Goal: Transaction & Acquisition: Purchase product/service

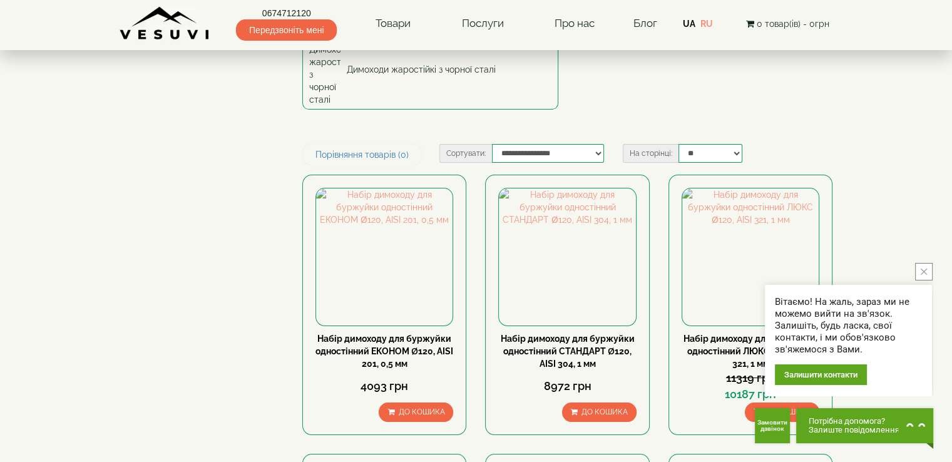
scroll to position [188, 0]
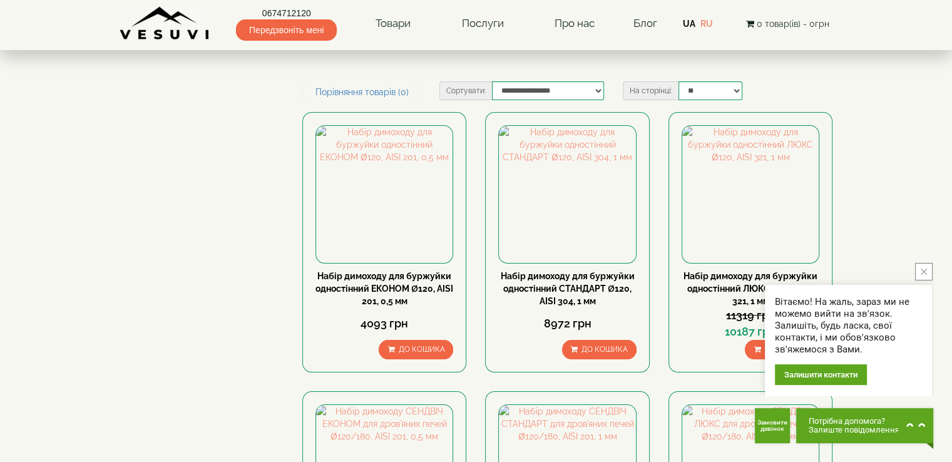
click at [921, 270] on icon "close button" at bounding box center [924, 271] width 6 height 6
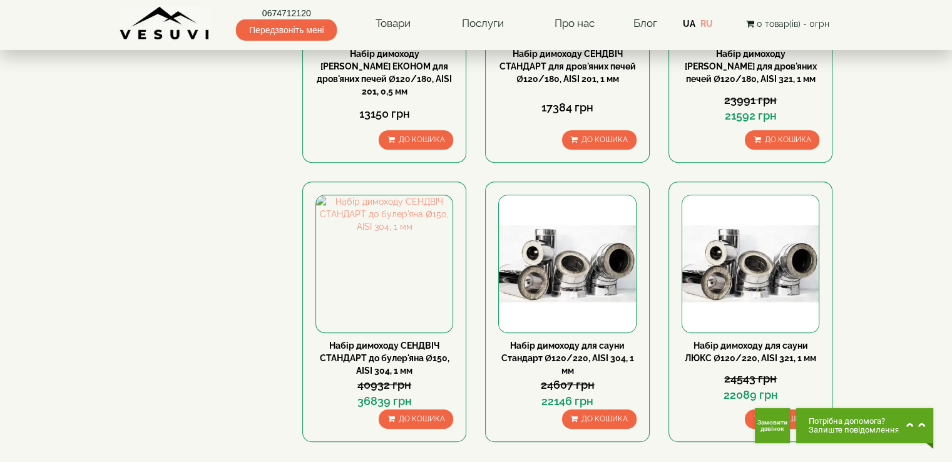
scroll to position [501, 0]
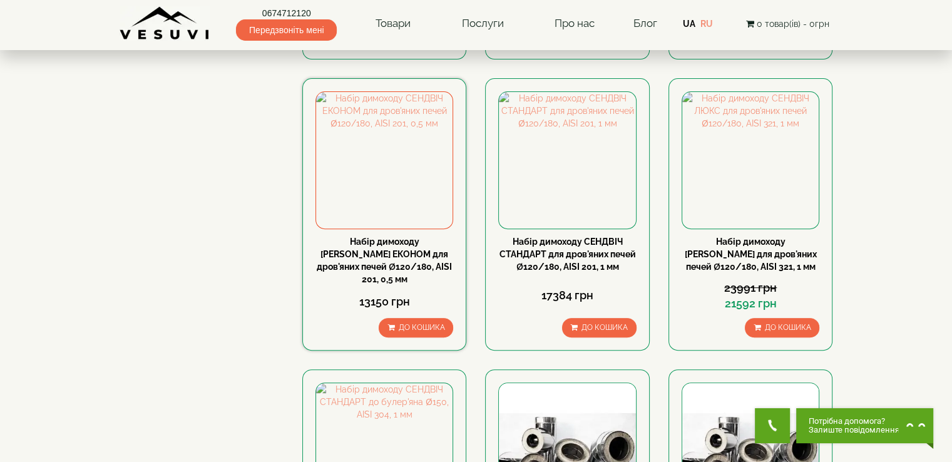
click at [421, 237] on link "Набір димоходу [PERSON_NAME] ЕКОНОМ для дров'яних печей Ø120/180, AISI 201, 0,5…" at bounding box center [384, 261] width 135 height 48
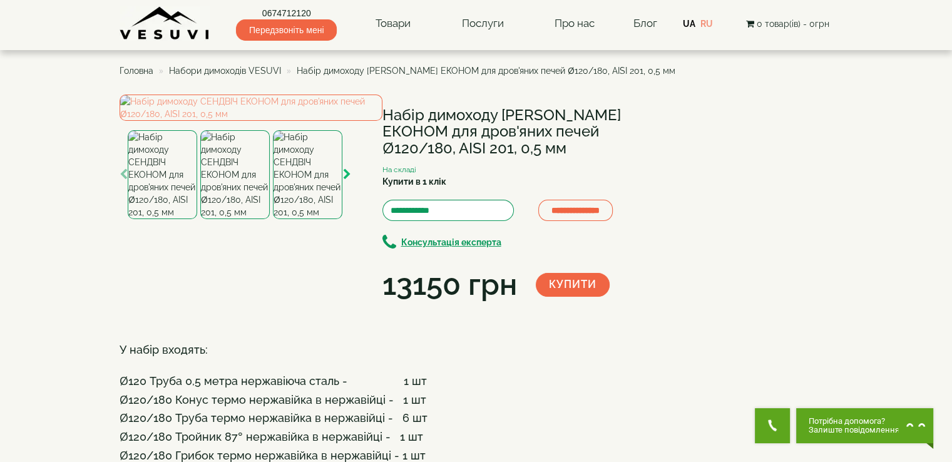
click at [349, 180] on icon "button" at bounding box center [347, 174] width 8 height 11
click at [350, 180] on icon "button" at bounding box center [347, 174] width 8 height 11
click at [354, 306] on div "**********" at bounding box center [387, 200] width 535 height 212
click at [348, 180] on icon "button" at bounding box center [347, 174] width 8 height 11
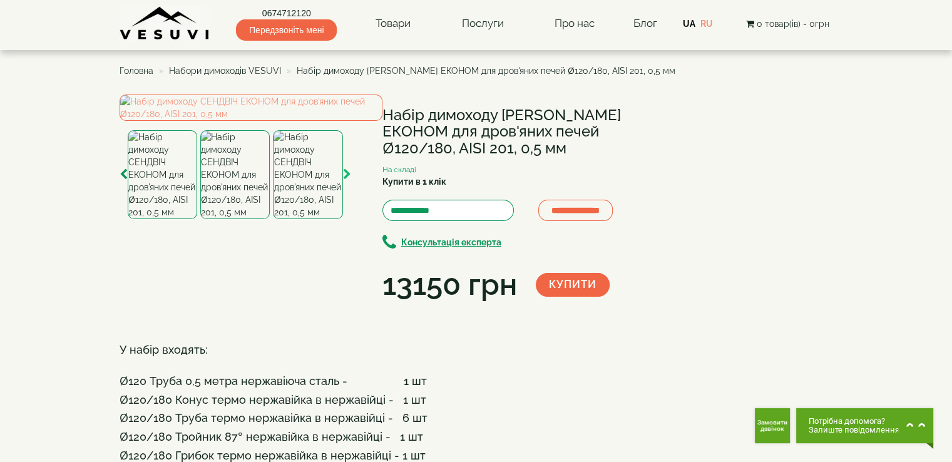
click at [348, 180] on icon "button" at bounding box center [347, 174] width 8 height 11
click at [347, 180] on icon "button" at bounding box center [347, 174] width 8 height 11
